Goal: Task Accomplishment & Management: Complete application form

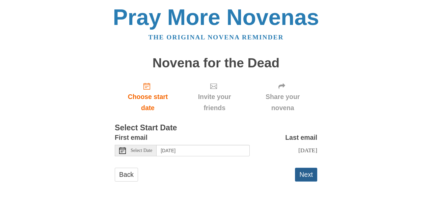
click at [311, 170] on button "Next" at bounding box center [306, 175] width 22 height 14
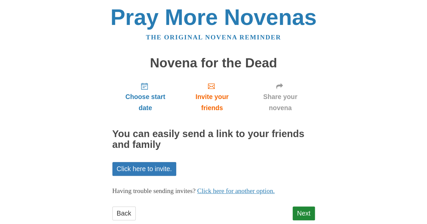
scroll to position [15, 0]
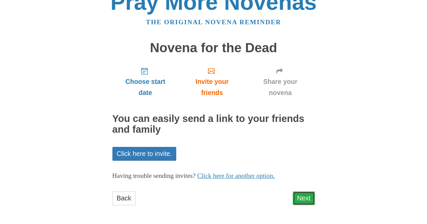
click at [307, 203] on link "Next" at bounding box center [304, 199] width 22 height 14
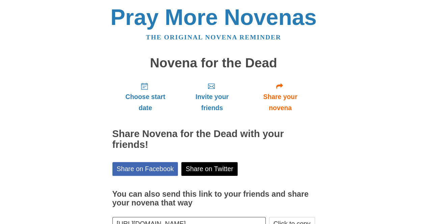
scroll to position [46, 0]
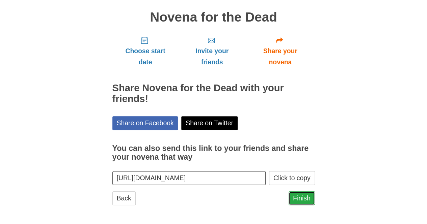
click at [300, 202] on link "Finish" at bounding box center [302, 199] width 26 height 14
